Goal: Transaction & Acquisition: Purchase product/service

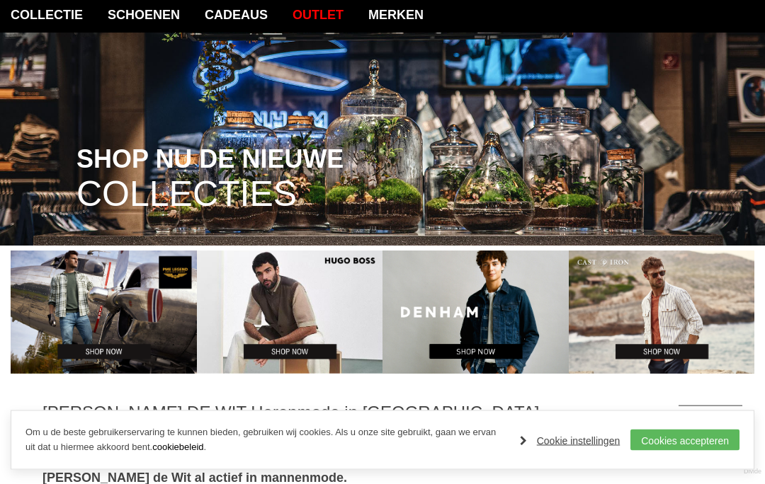
scroll to position [120, 0]
click at [659, 451] on link "Cookies accepteren" at bounding box center [684, 440] width 109 height 21
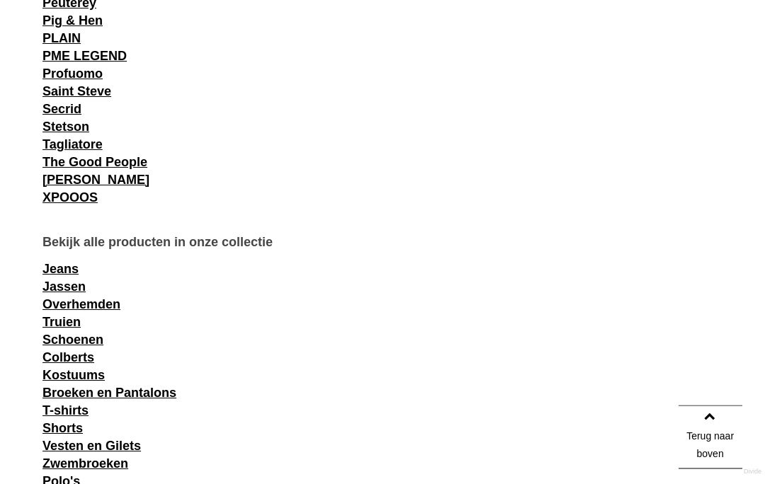
scroll to position [1576, 0]
click at [81, 324] on link "Truien" at bounding box center [61, 322] width 38 height 14
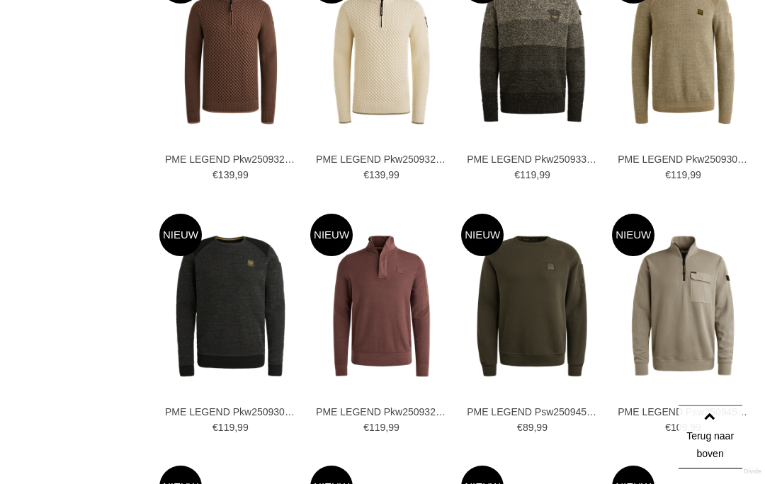
scroll to position [1562, 0]
click at [0, 0] on img at bounding box center [0, 0] width 0 height 0
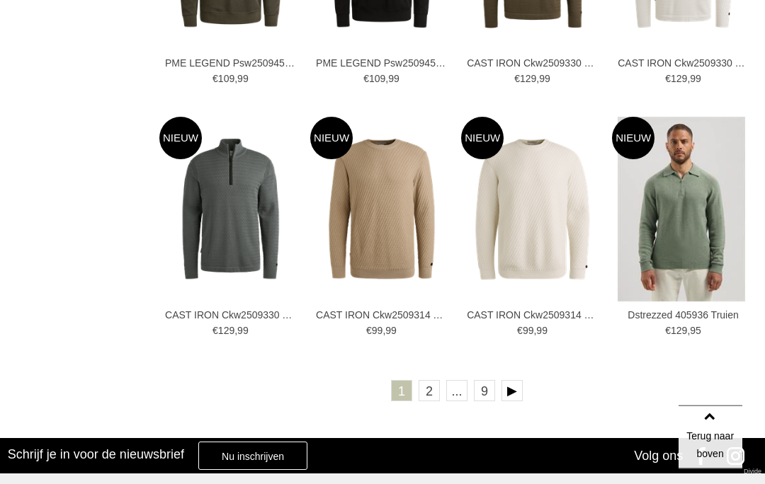
scroll to position [2165, 0]
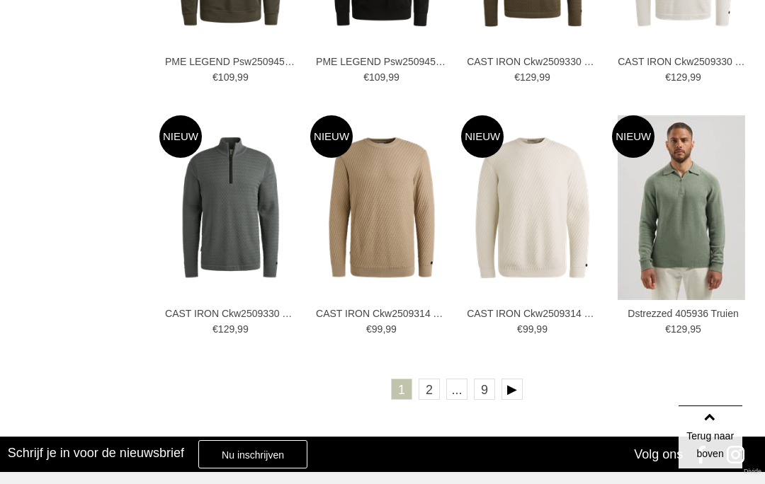
click at [433, 387] on link "2" at bounding box center [429, 389] width 21 height 21
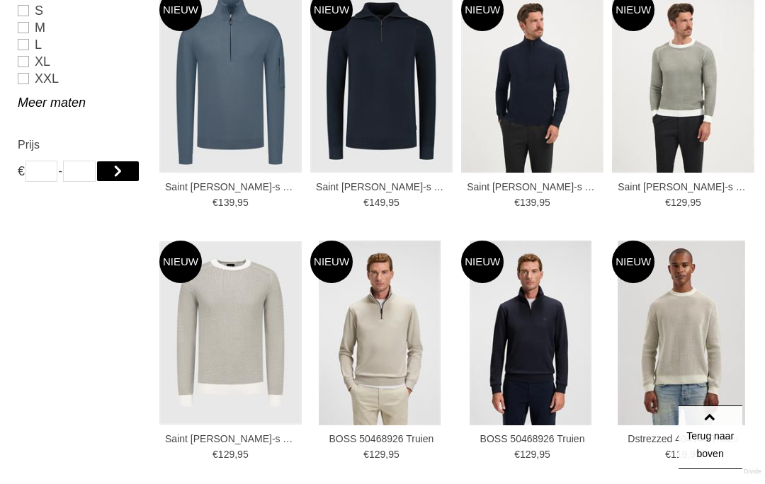
scroll to position [1011, 0]
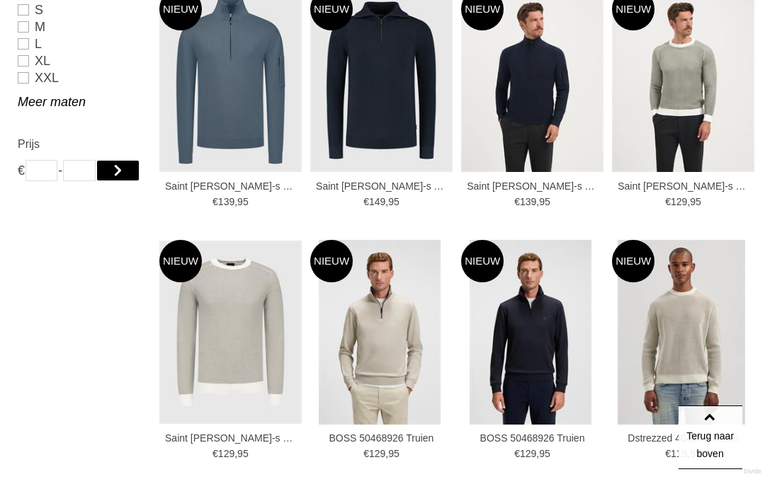
click at [0, 0] on img at bounding box center [0, 0] width 0 height 0
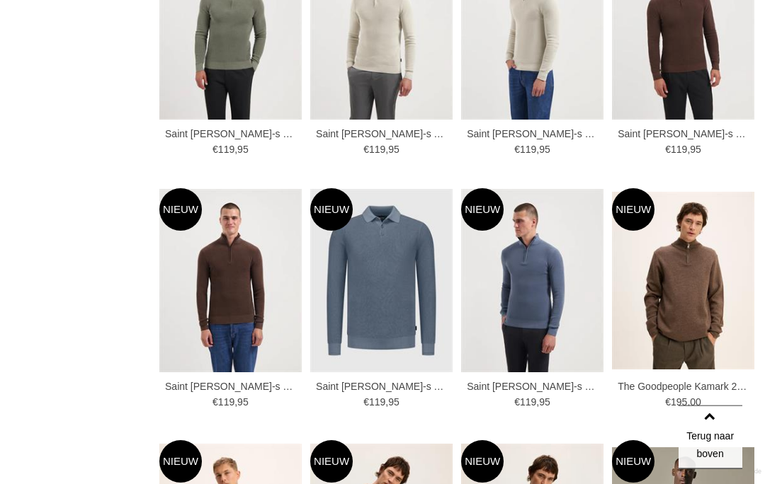
scroll to position [1821, 0]
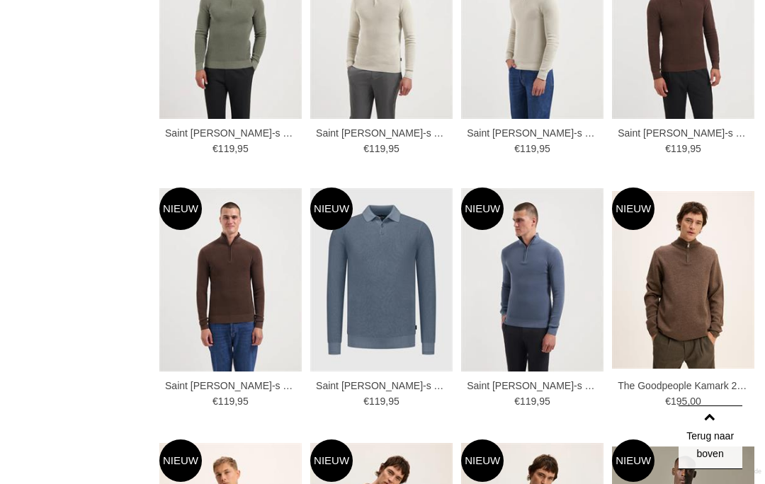
click at [0, 0] on img at bounding box center [0, 0] width 0 height 0
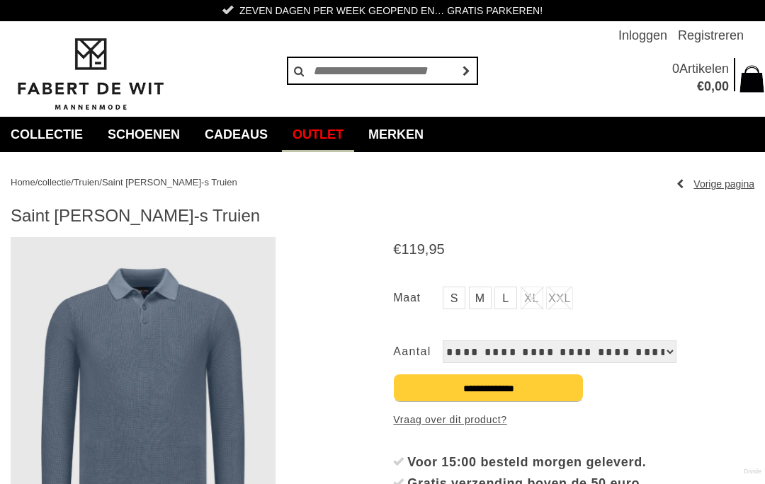
click at [334, 140] on link "Outlet" at bounding box center [318, 134] width 72 height 35
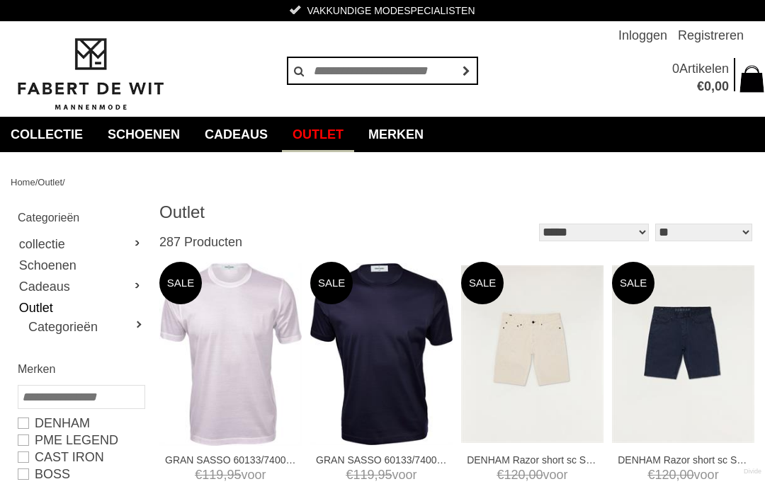
click at [64, 217] on h2 "Categorieën" at bounding box center [81, 218] width 126 height 18
click at [142, 327] on link "Categorieën" at bounding box center [85, 327] width 115 height 17
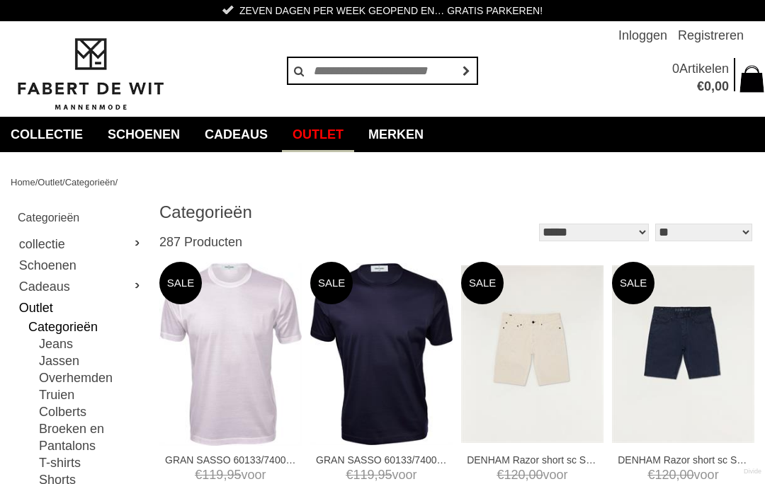
click at [74, 397] on link "Truien" at bounding box center [91, 395] width 105 height 17
type input "**"
type input "***"
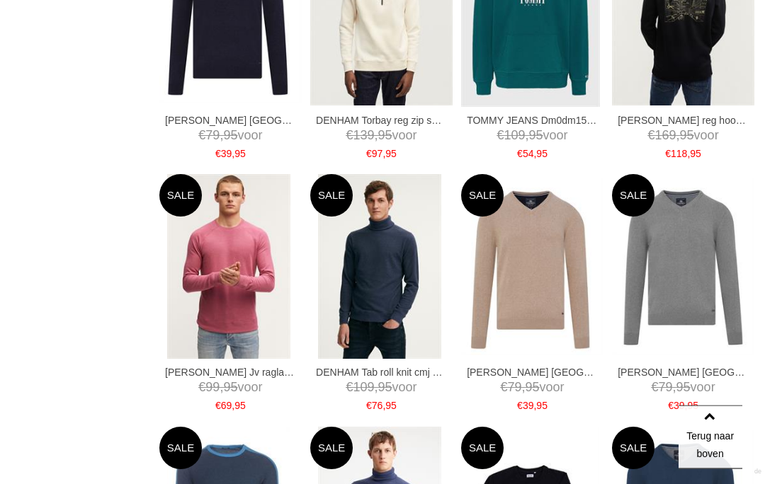
scroll to position [1346, 0]
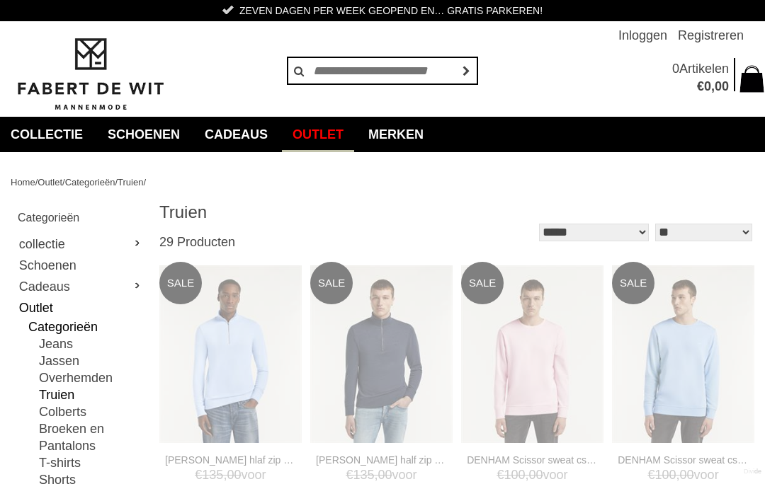
type input "*"
type input "***"
